Goal: Task Accomplishment & Management: Manage account settings

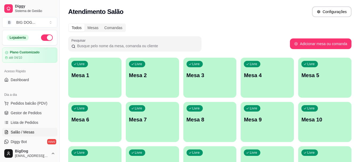
click at [30, 133] on span "Salão / Mesas" at bounding box center [23, 131] width 24 height 5
click at [39, 112] on span "Gestor de Pedidos" at bounding box center [26, 112] width 31 height 5
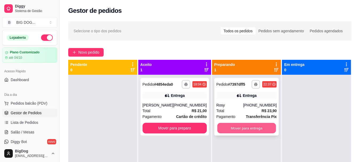
click at [242, 126] on button "Mover para entrega" at bounding box center [246, 128] width 59 height 10
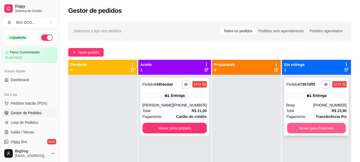
click at [302, 128] on button "Mover para finalizado" at bounding box center [317, 128] width 59 height 10
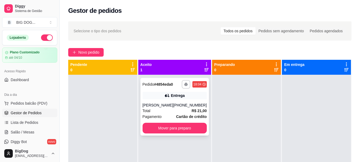
click at [188, 114] on strong "Cartão de crédito" at bounding box center [191, 116] width 31 height 4
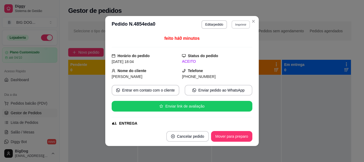
click at [240, 25] on button "Imprimir" at bounding box center [241, 24] width 18 height 8
click at [236, 39] on button "IMPRESSORA" at bounding box center [229, 43] width 39 height 9
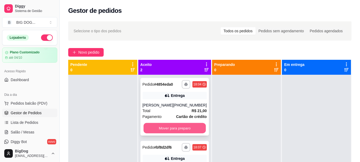
click at [197, 128] on button "Mover para preparo" at bounding box center [174, 128] width 62 height 10
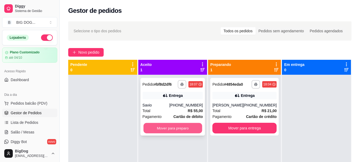
click at [190, 129] on button "Mover para preparo" at bounding box center [172, 128] width 59 height 10
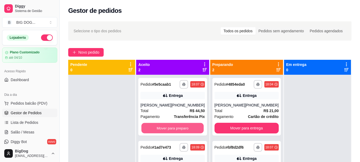
click at [190, 129] on button "Mover para preparo" at bounding box center [173, 128] width 62 height 10
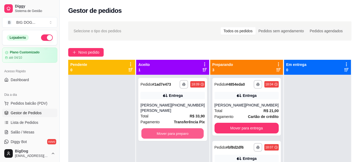
click at [190, 129] on button "Mover para preparo" at bounding box center [173, 133] width 62 height 10
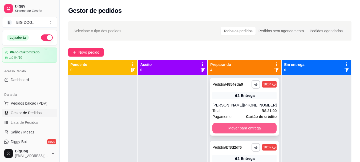
click at [255, 129] on button "Mover para entrega" at bounding box center [245, 128] width 64 height 11
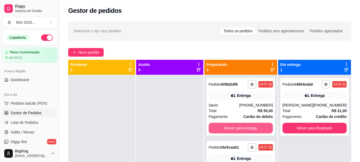
click at [255, 129] on button "Mover para entrega" at bounding box center [241, 128] width 64 height 11
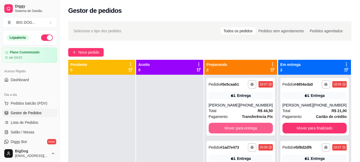
click at [255, 129] on button "Mover para entrega" at bounding box center [241, 128] width 64 height 11
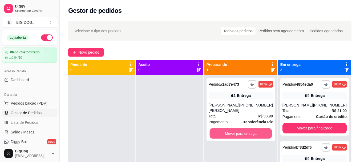
click at [255, 129] on button "Mover para entrega" at bounding box center [241, 133] width 62 height 10
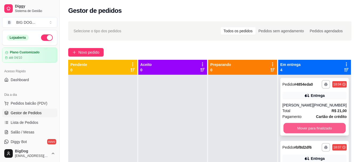
click at [300, 127] on button "Mover para finalizado" at bounding box center [315, 128] width 62 height 10
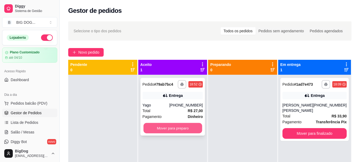
click at [181, 126] on button "Mover para preparo" at bounding box center [172, 128] width 59 height 10
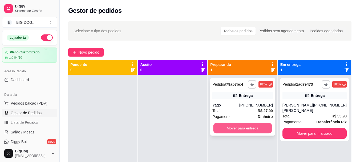
click at [241, 128] on button "Mover para entrega" at bounding box center [243, 128] width 59 height 10
